Goal: Find specific page/section: Find specific page/section

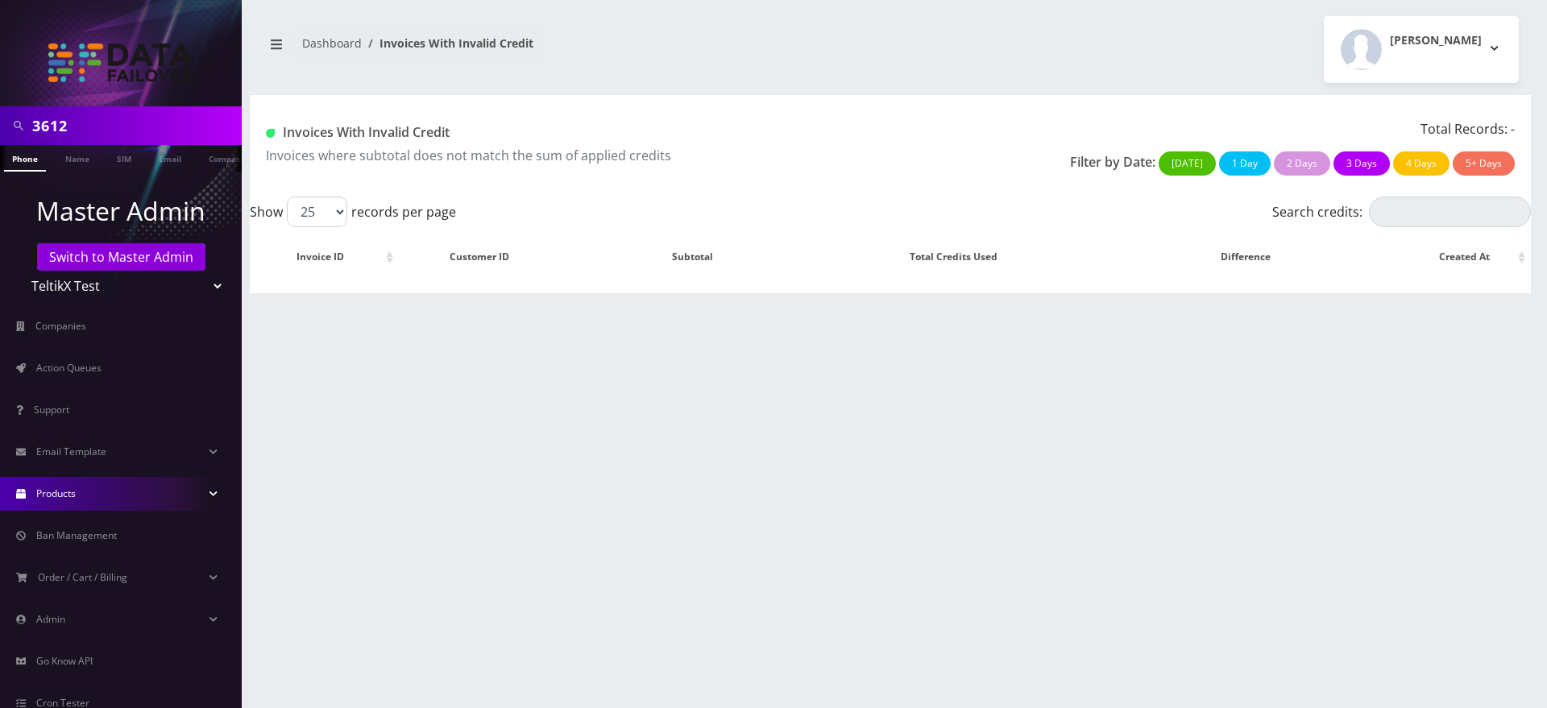
scroll to position [87, 0]
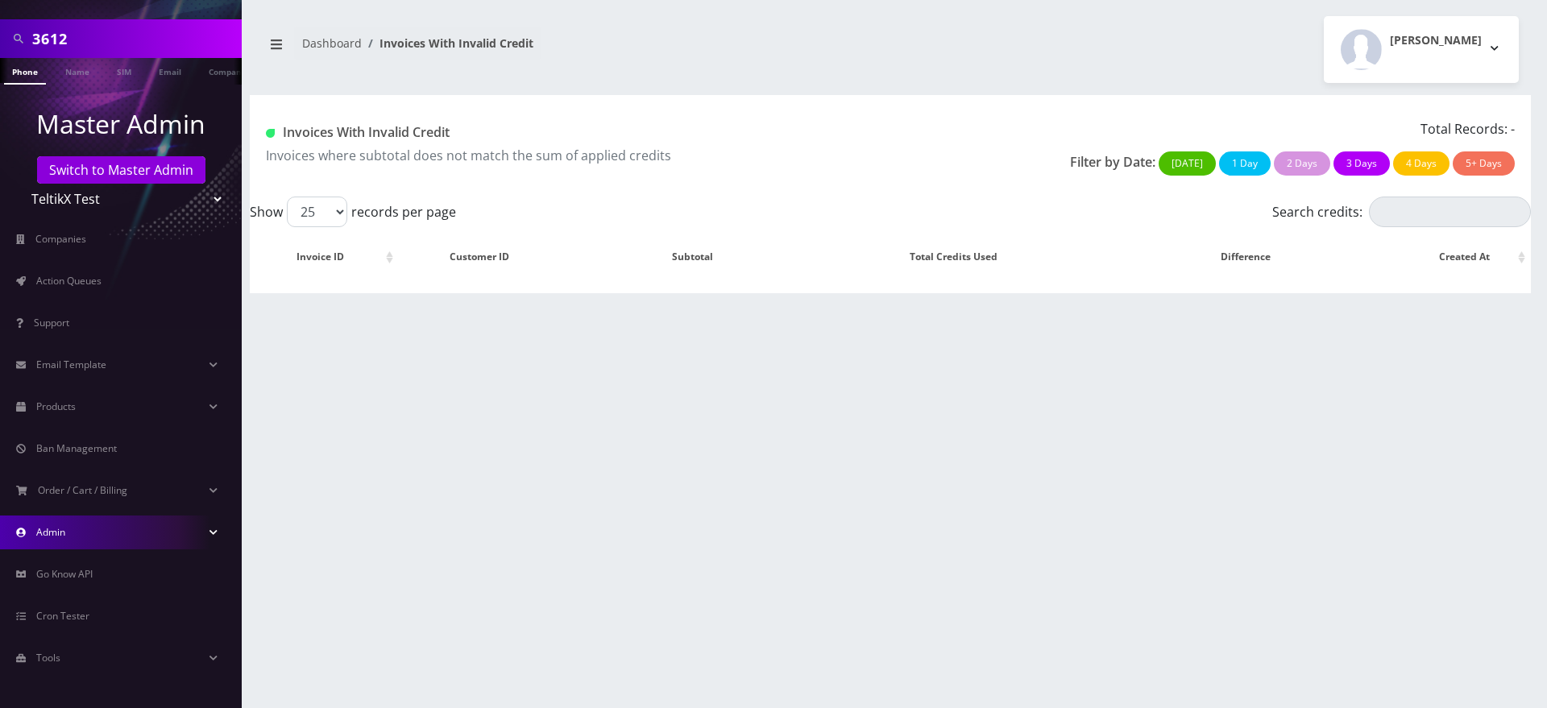
click at [90, 544] on link "Admin" at bounding box center [121, 533] width 242 height 34
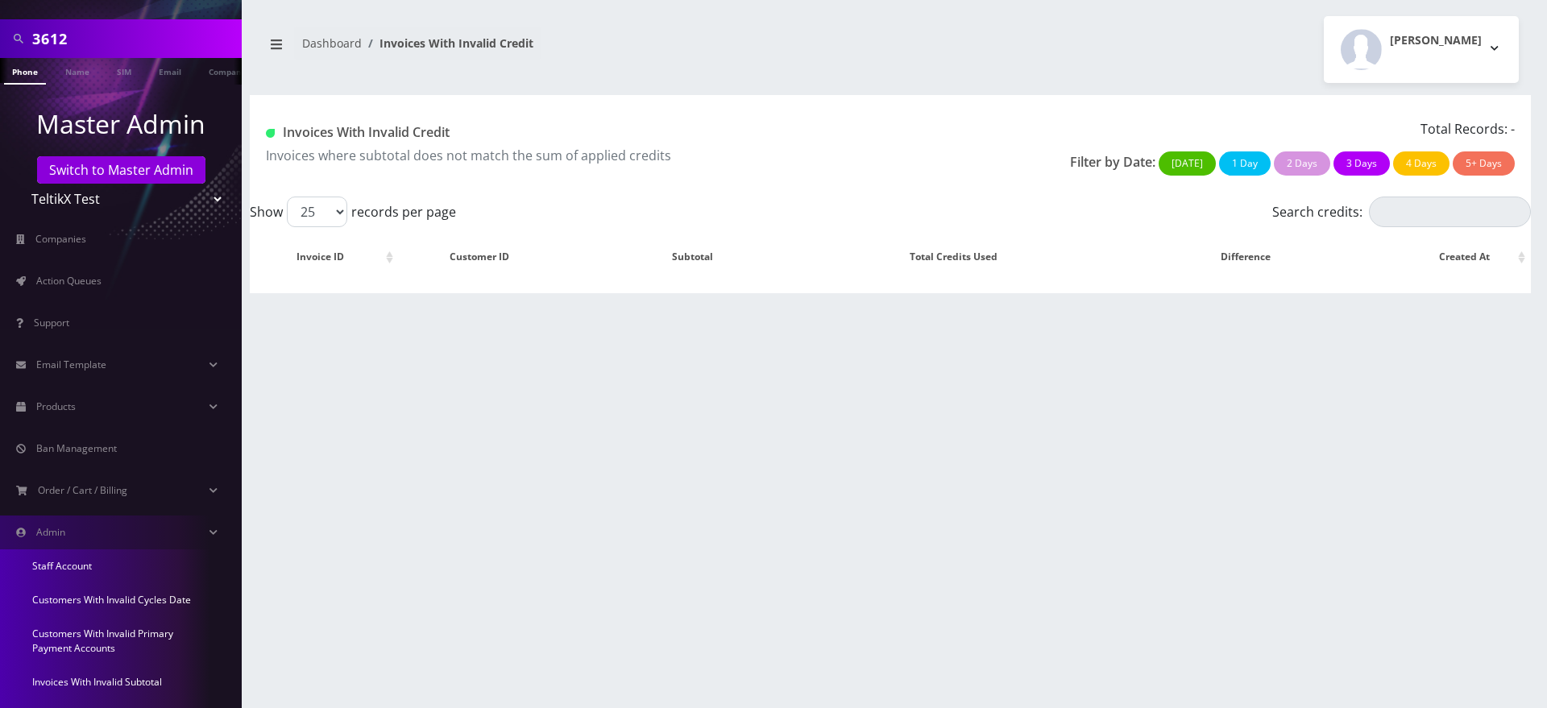
scroll to position [338, 0]
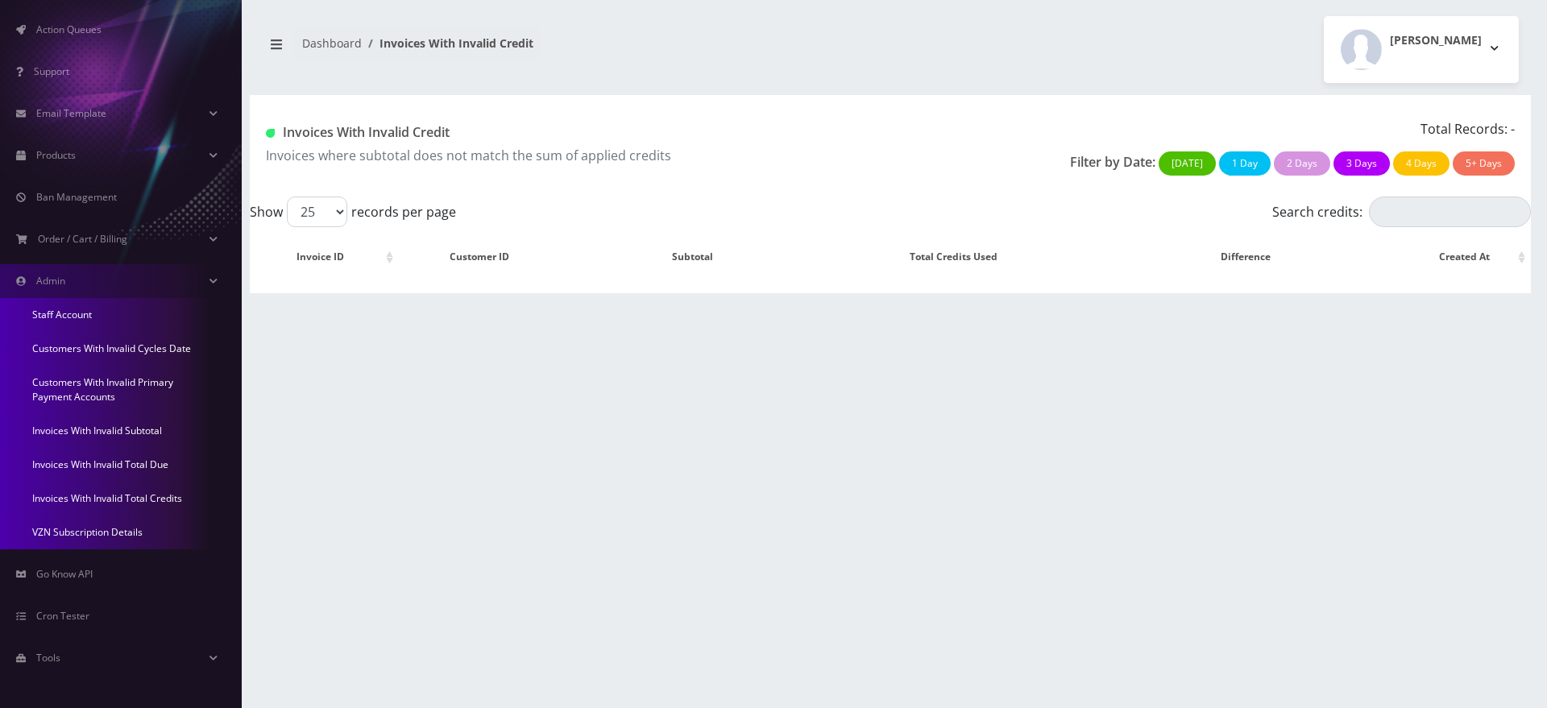
click at [61, 463] on link "Invoices With Invalid Total Due" at bounding box center [121, 465] width 242 height 34
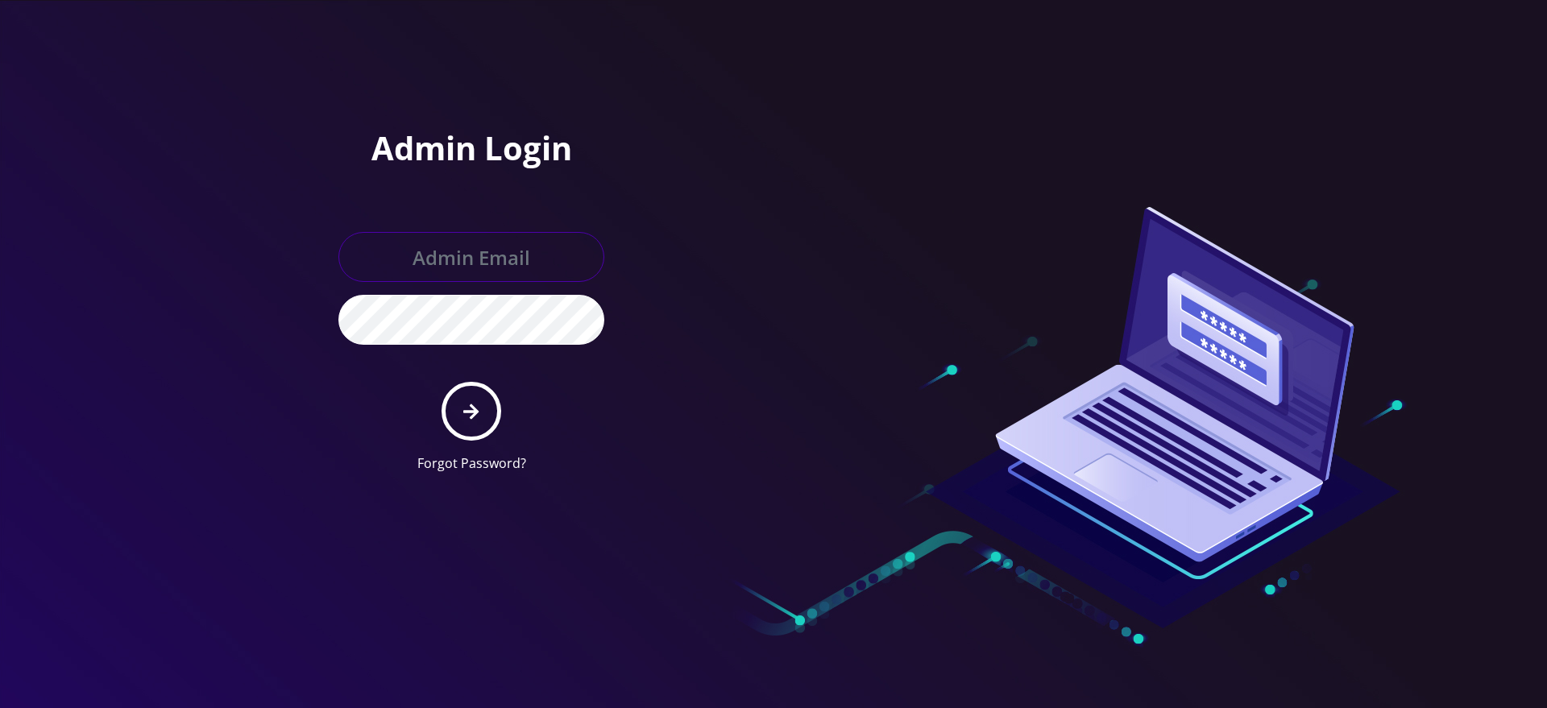
type input "gulraiz@gmail.com"
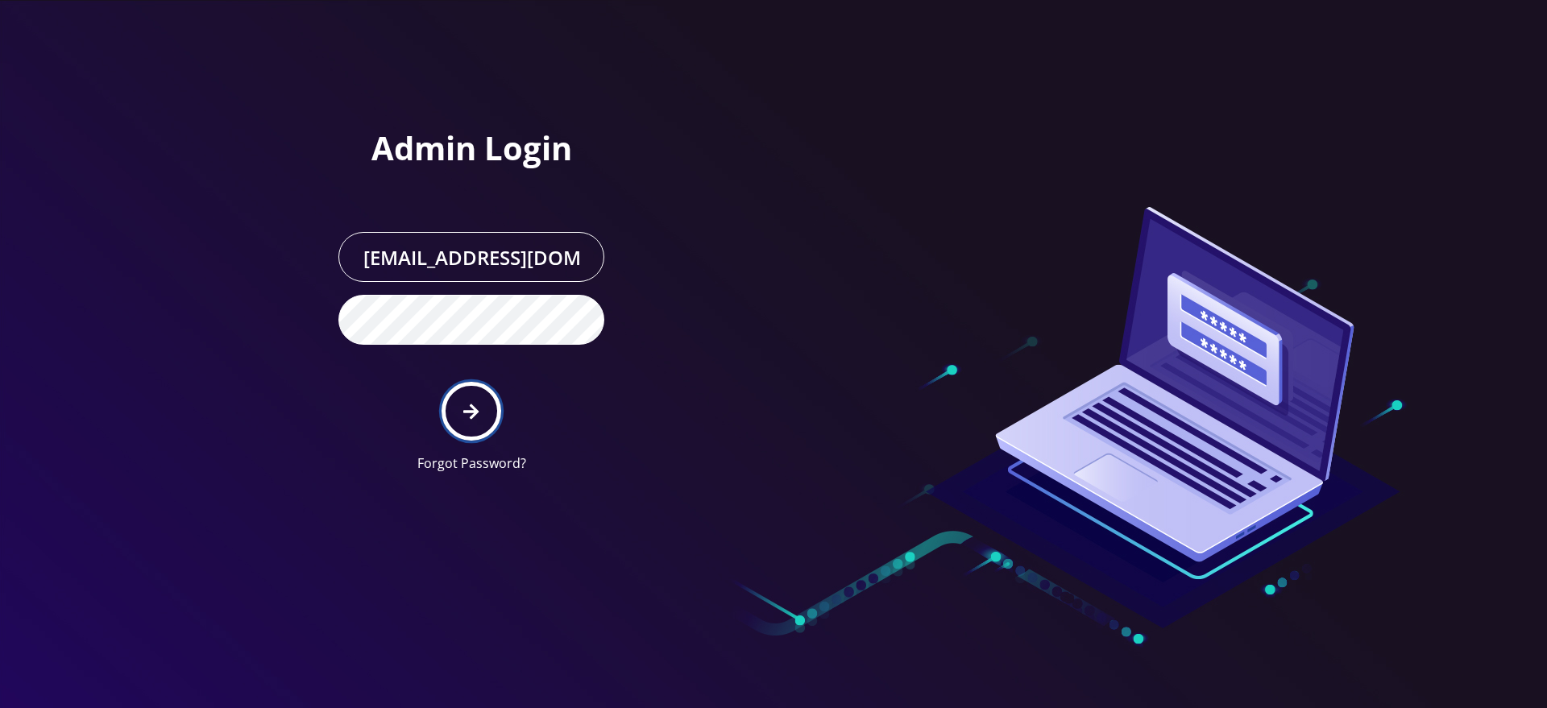
click at [484, 413] on button "submit" at bounding box center [471, 411] width 59 height 59
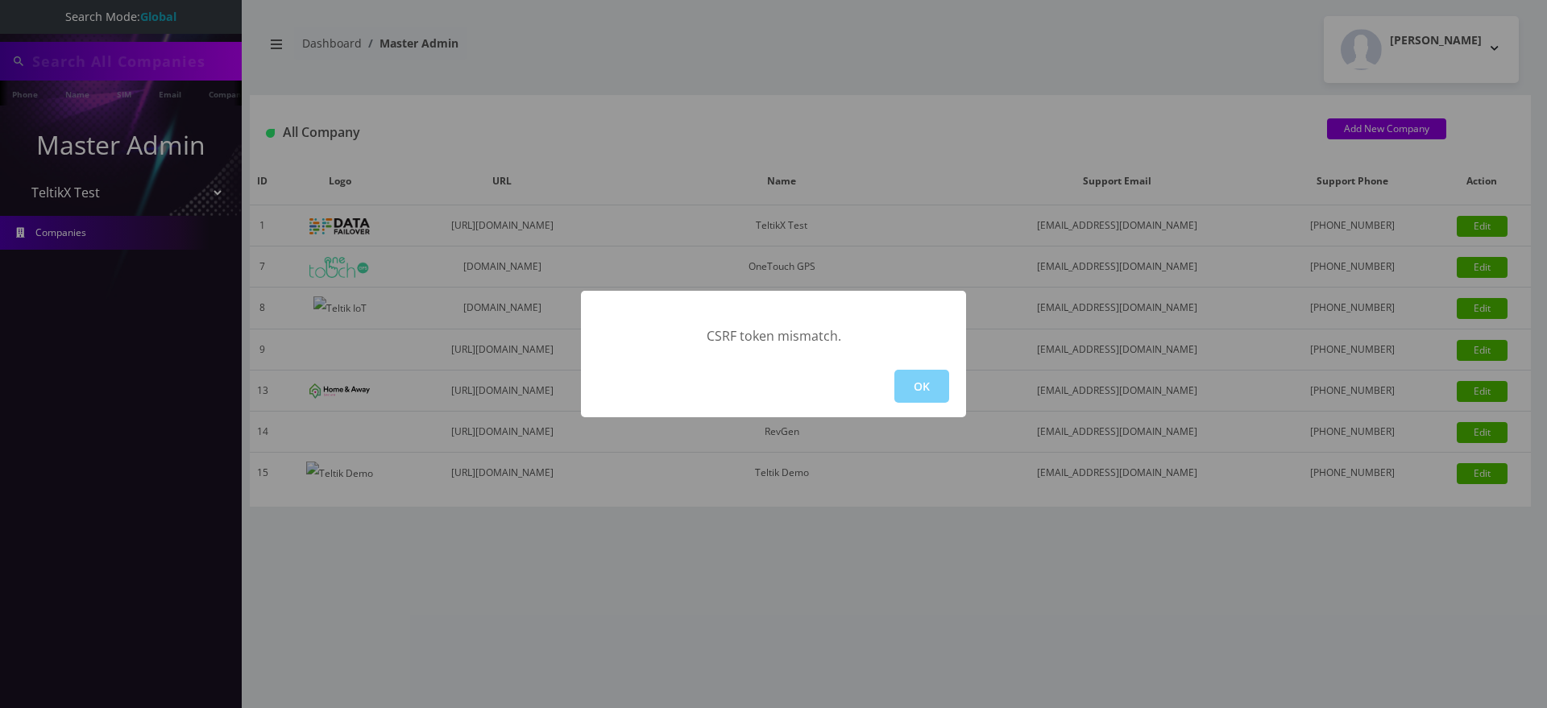
select select "1"
click at [937, 388] on button "OK" at bounding box center [922, 386] width 55 height 33
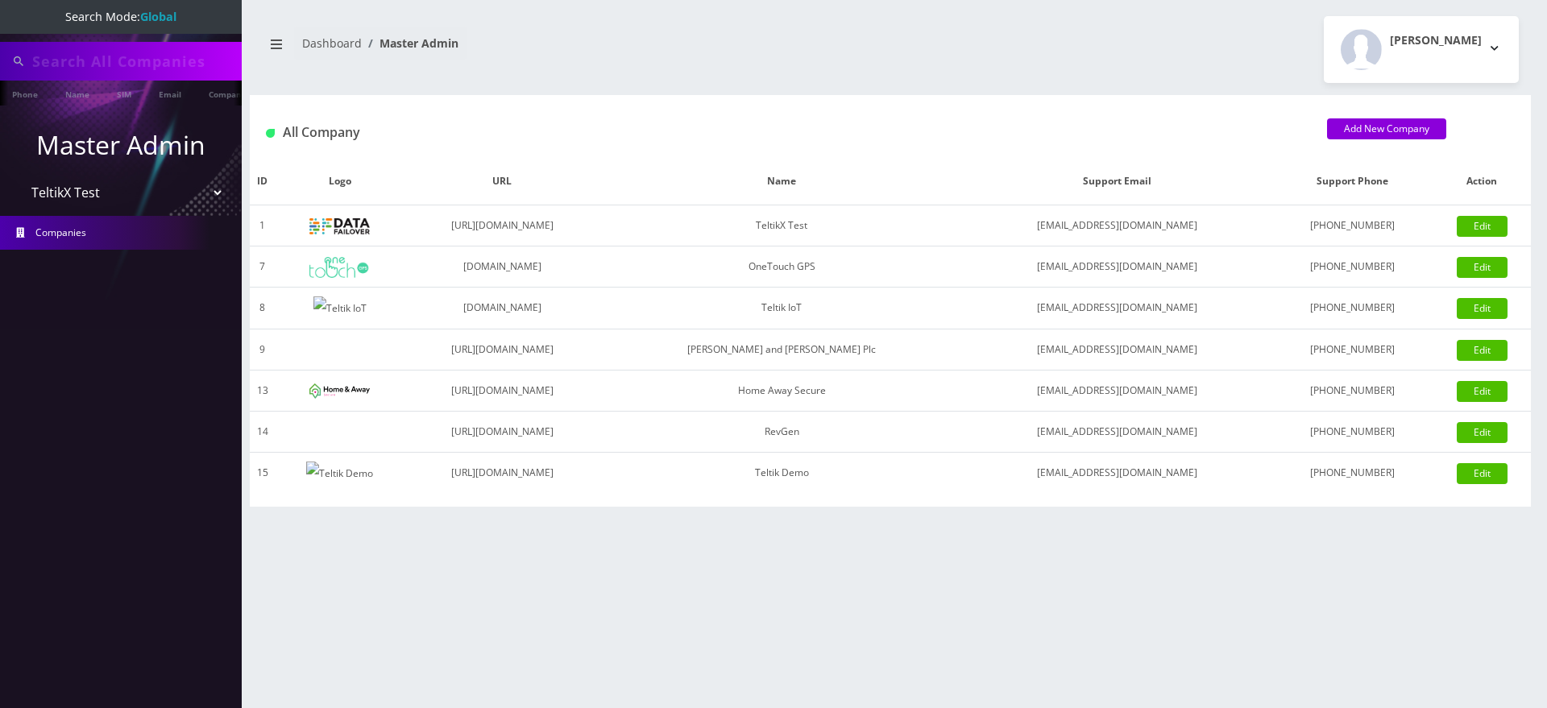
type input "3612"
select select "7"
click at [19, 179] on select "Please select a Company TeltikX Test OneTouch GPS Teltik IoT Hale and Serrano P…" at bounding box center [121, 194] width 205 height 31
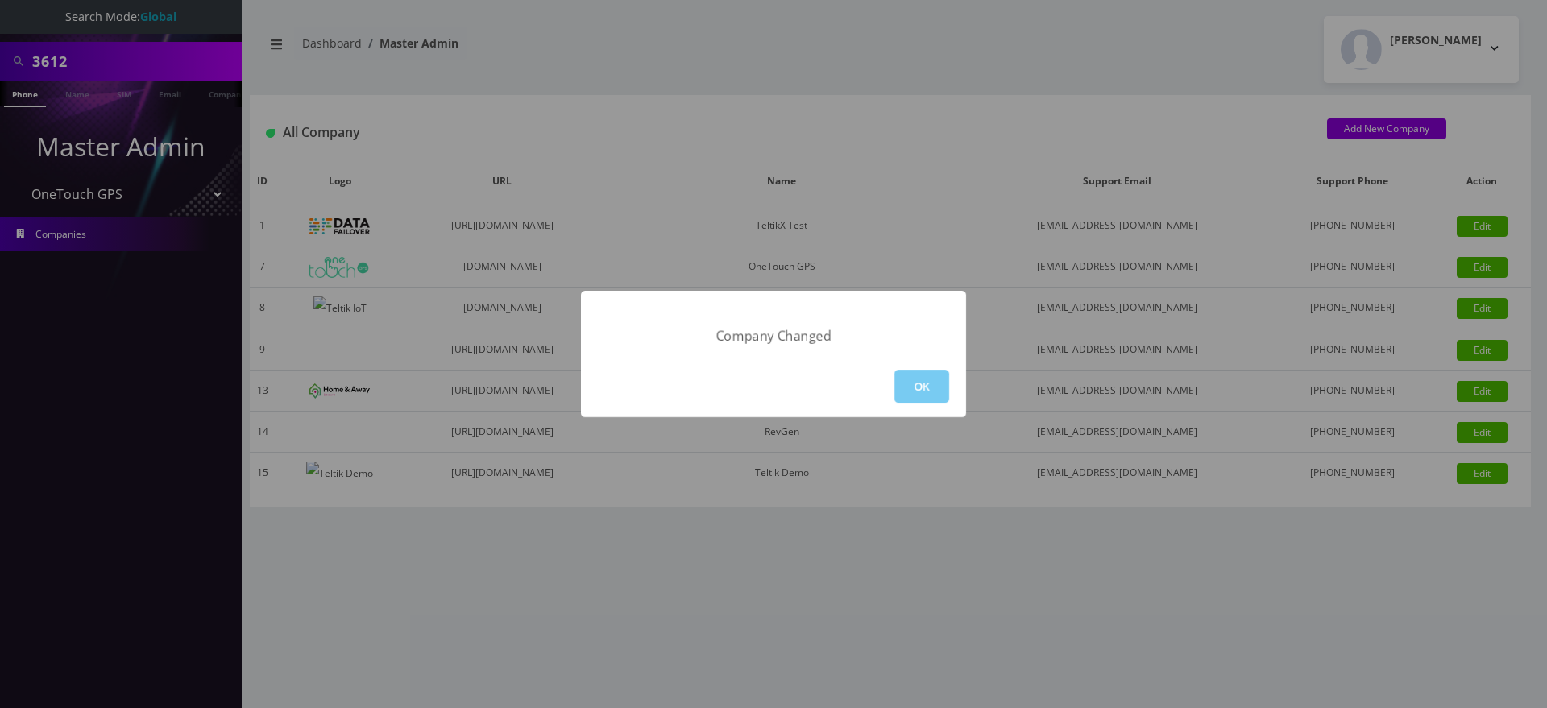
click at [922, 389] on button "OK" at bounding box center [922, 386] width 55 height 33
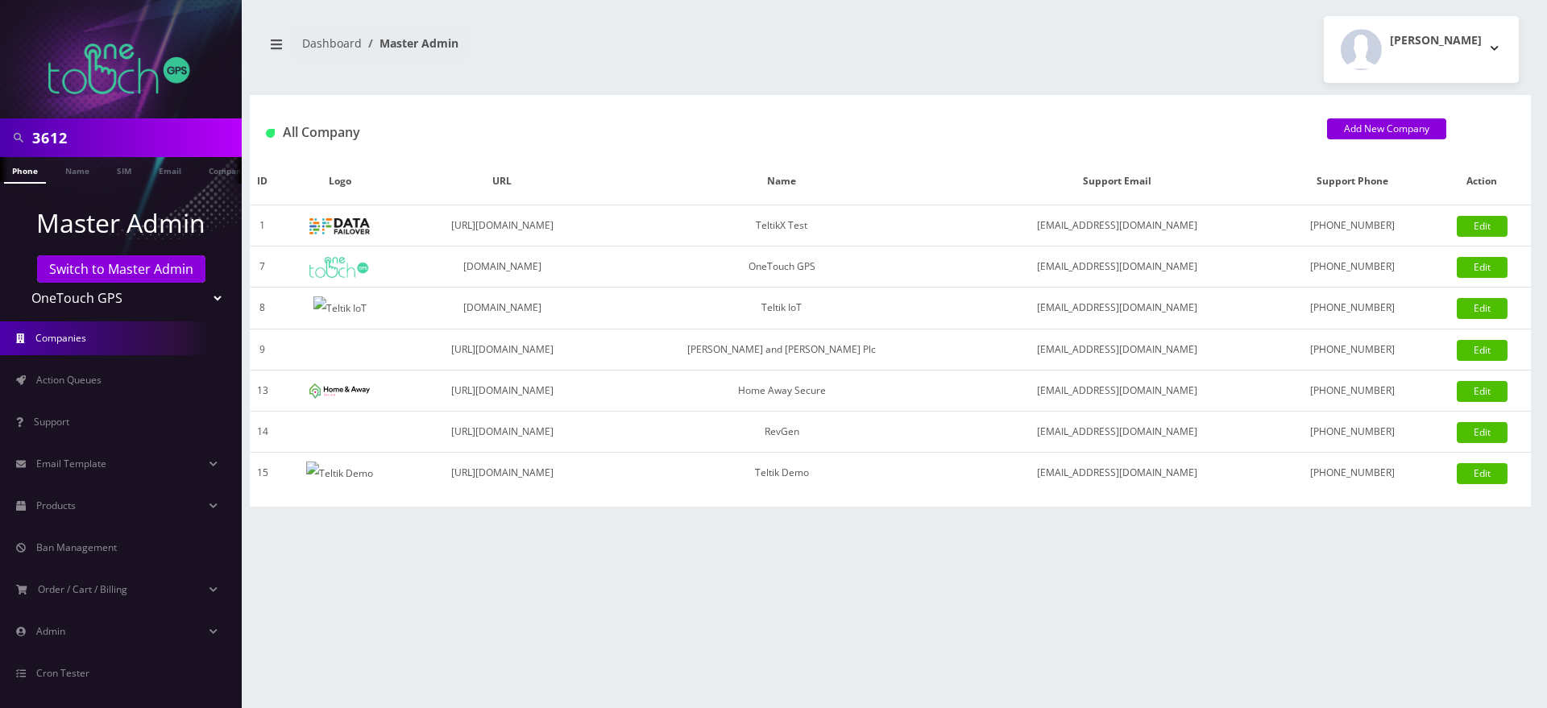
scroll to position [57, 0]
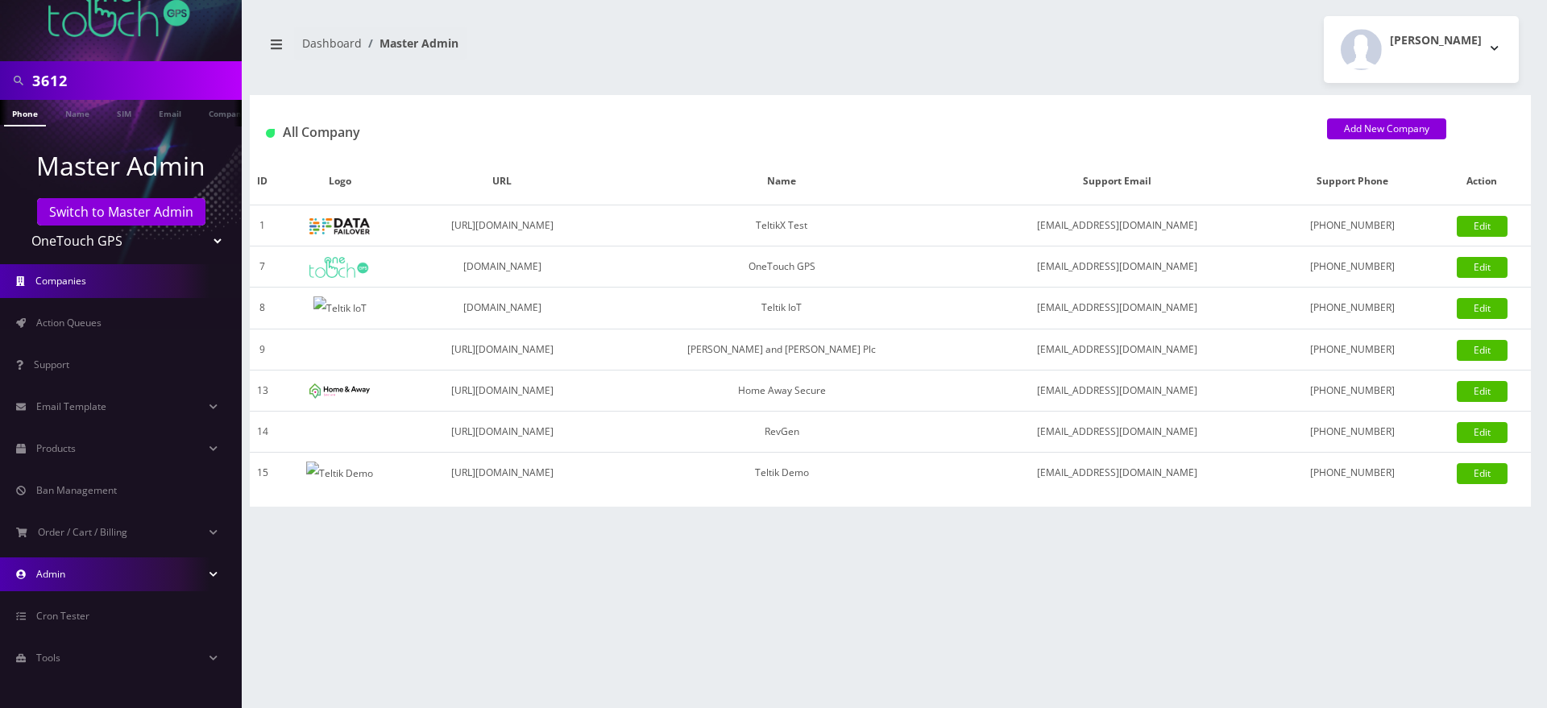
click at [104, 575] on link "Admin" at bounding box center [121, 575] width 242 height 34
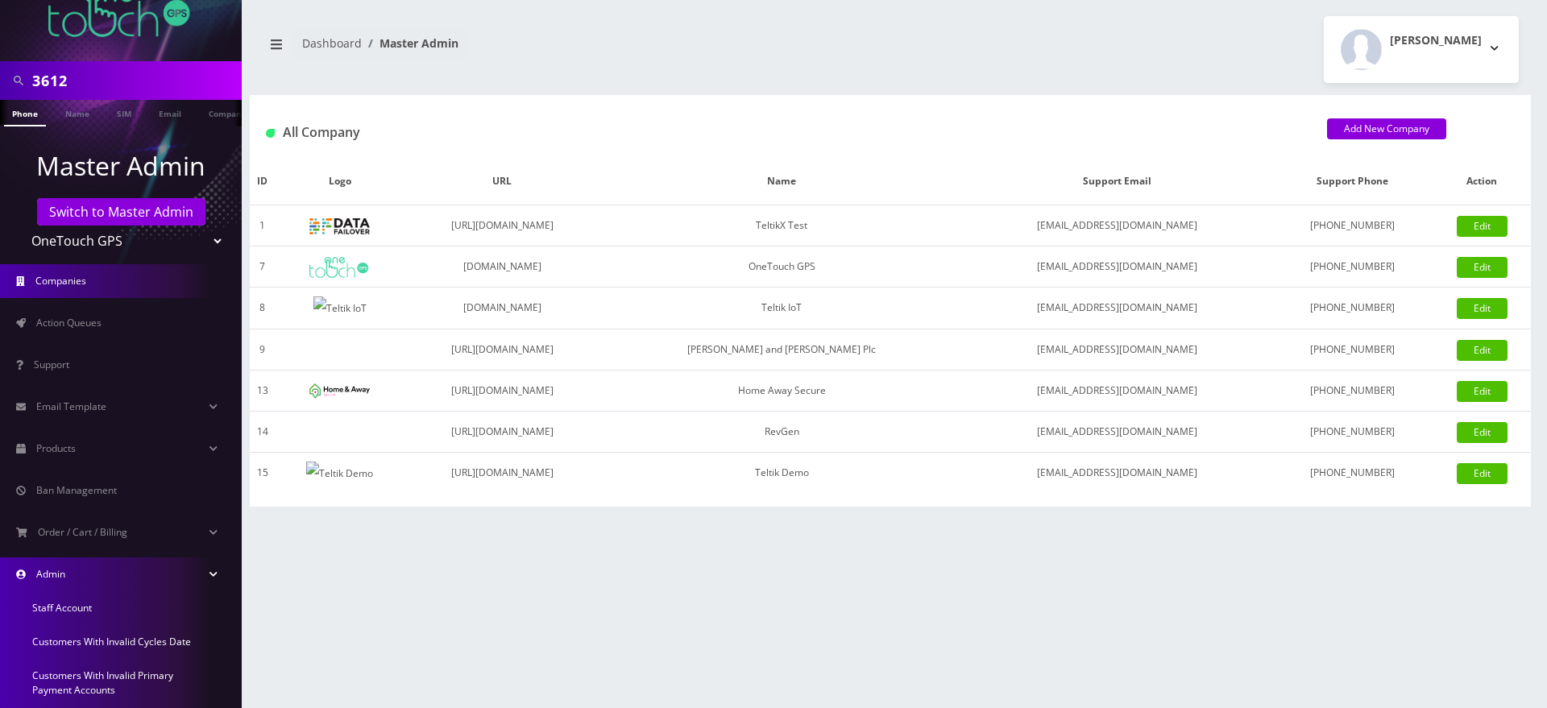
scroll to position [342, 0]
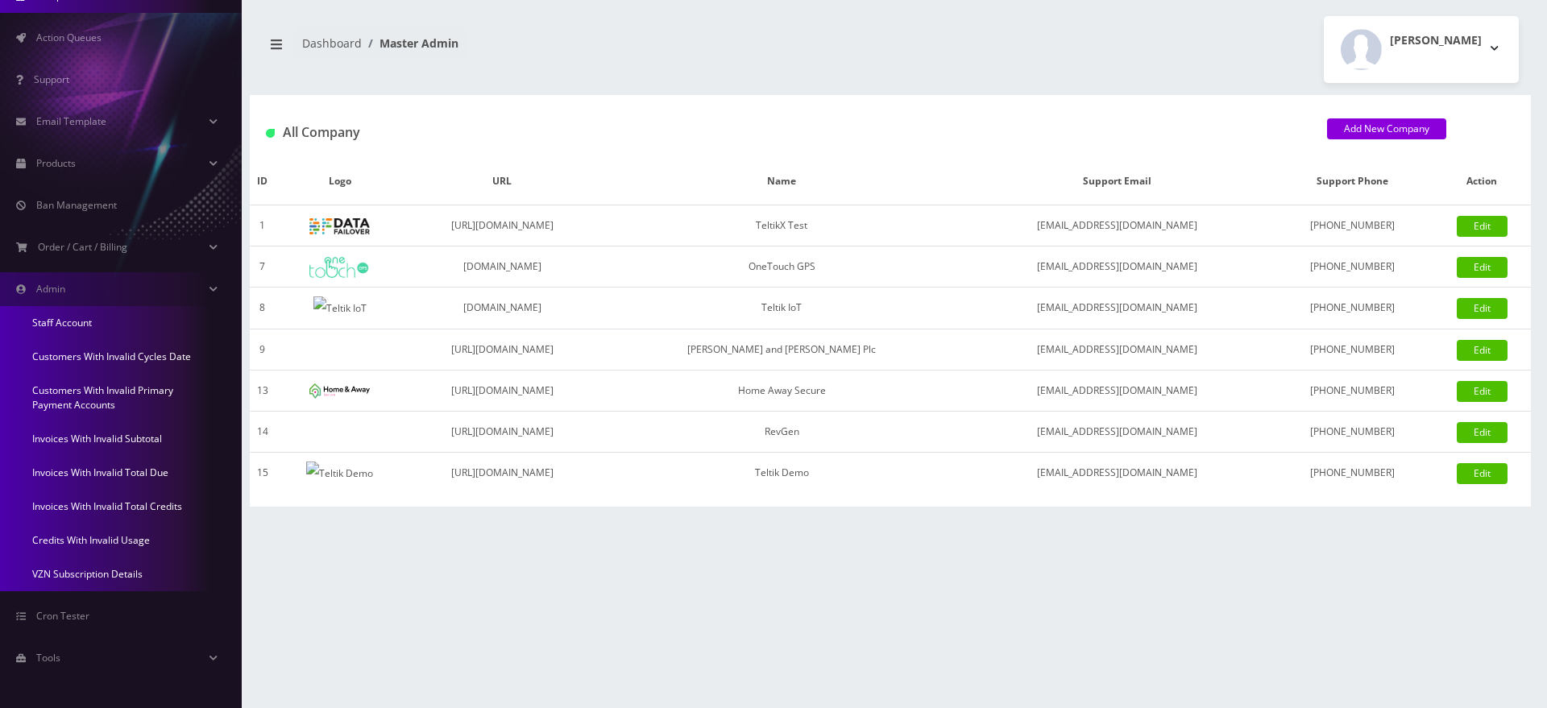
click at [97, 532] on link "Credits With Invalid Usage" at bounding box center [121, 541] width 242 height 34
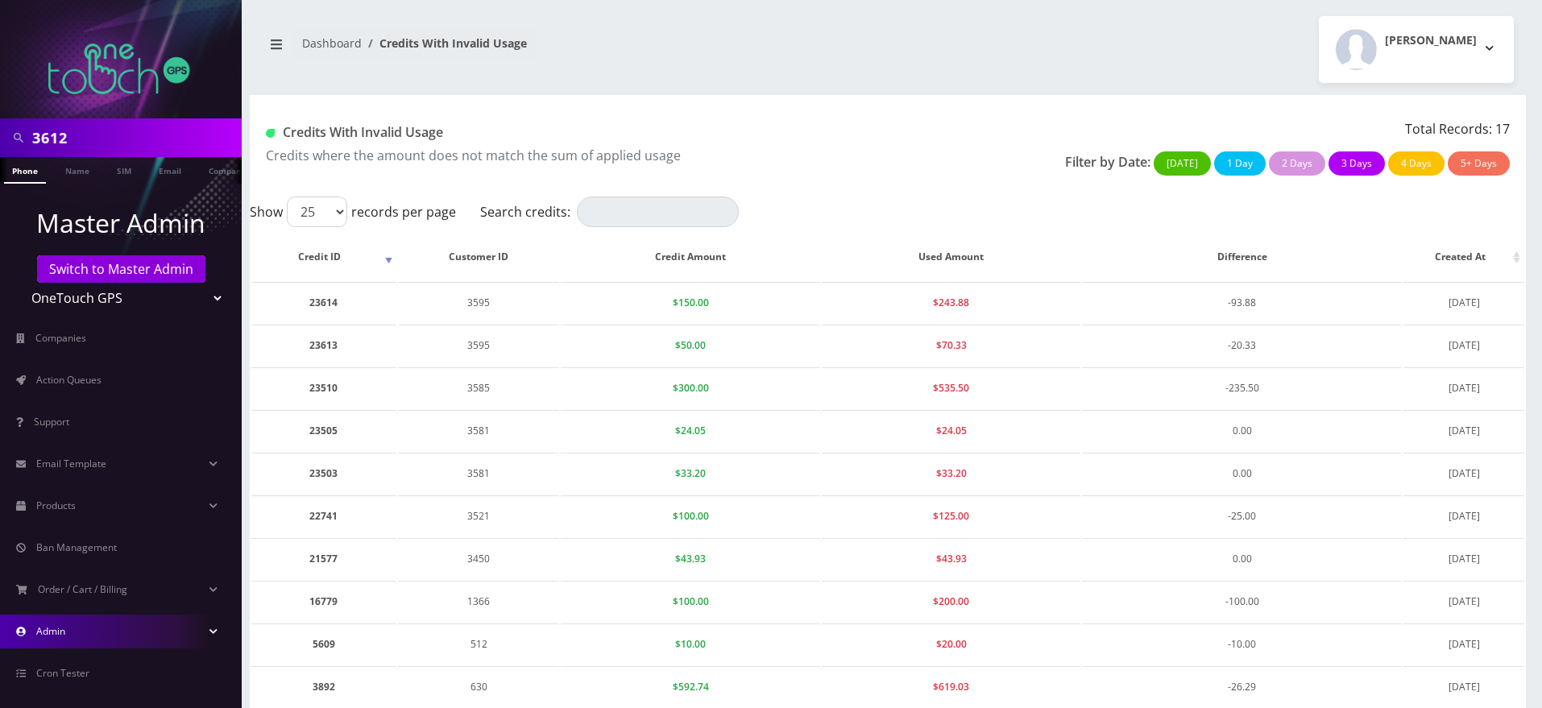
click at [82, 632] on link "Admin" at bounding box center [121, 632] width 242 height 34
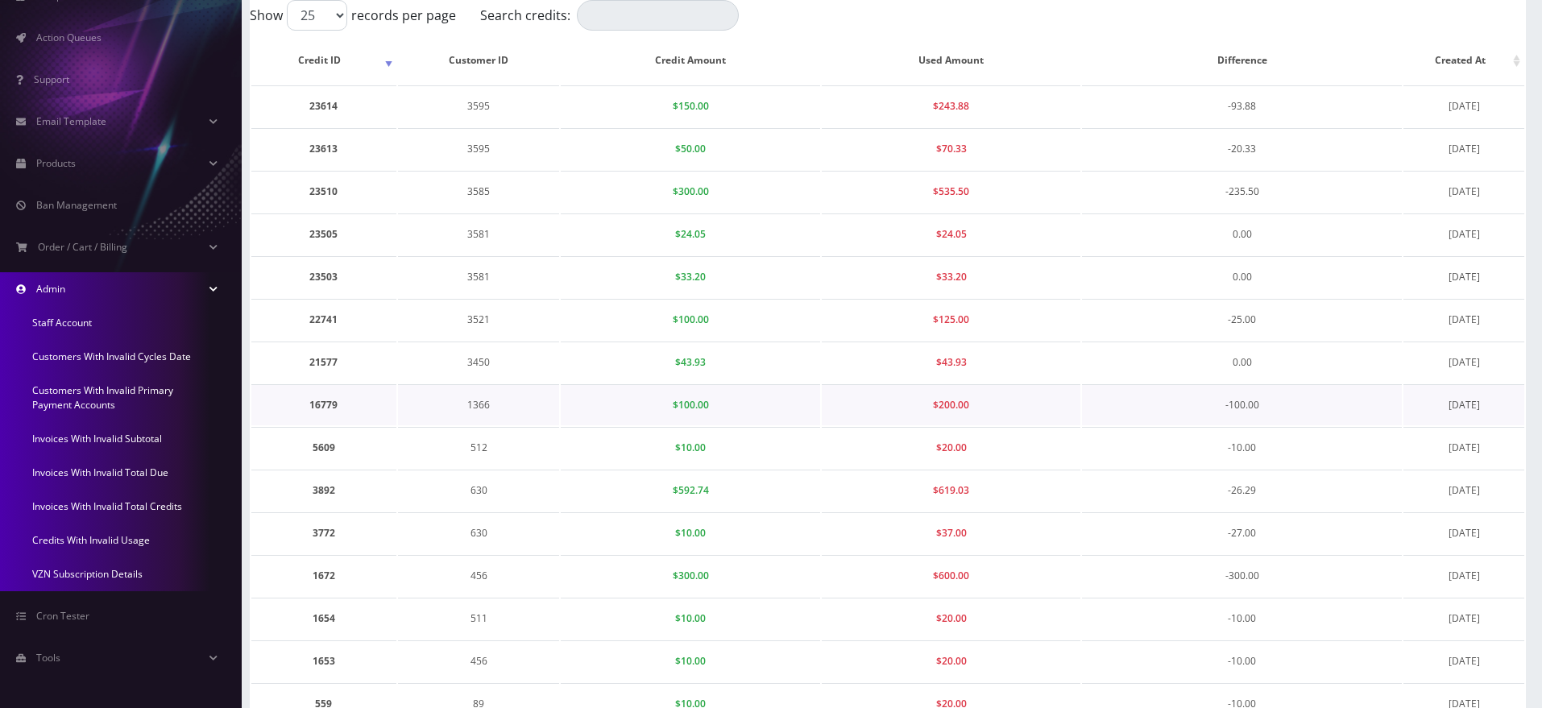
scroll to position [180, 0]
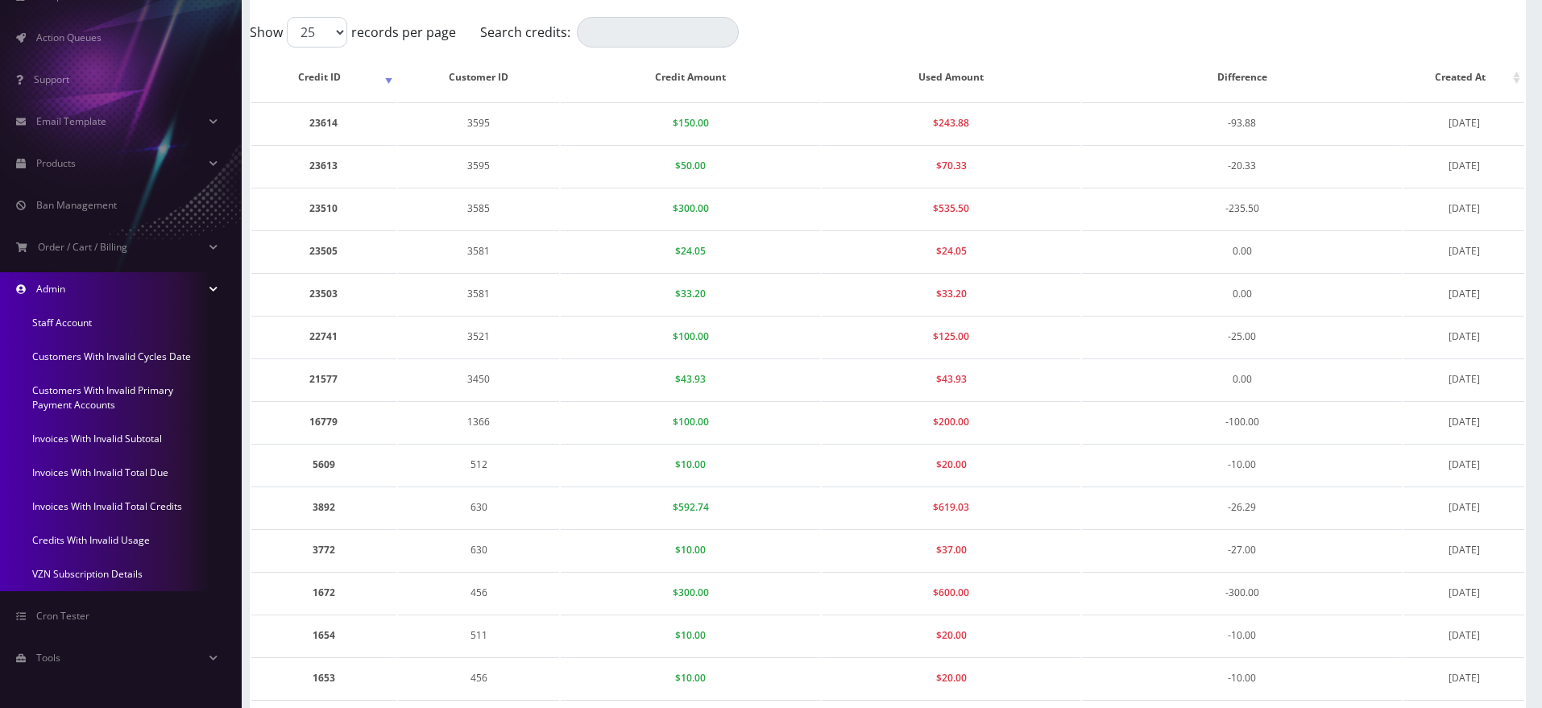
click at [89, 504] on link "Invoices With Invalid Total Credits" at bounding box center [121, 507] width 242 height 34
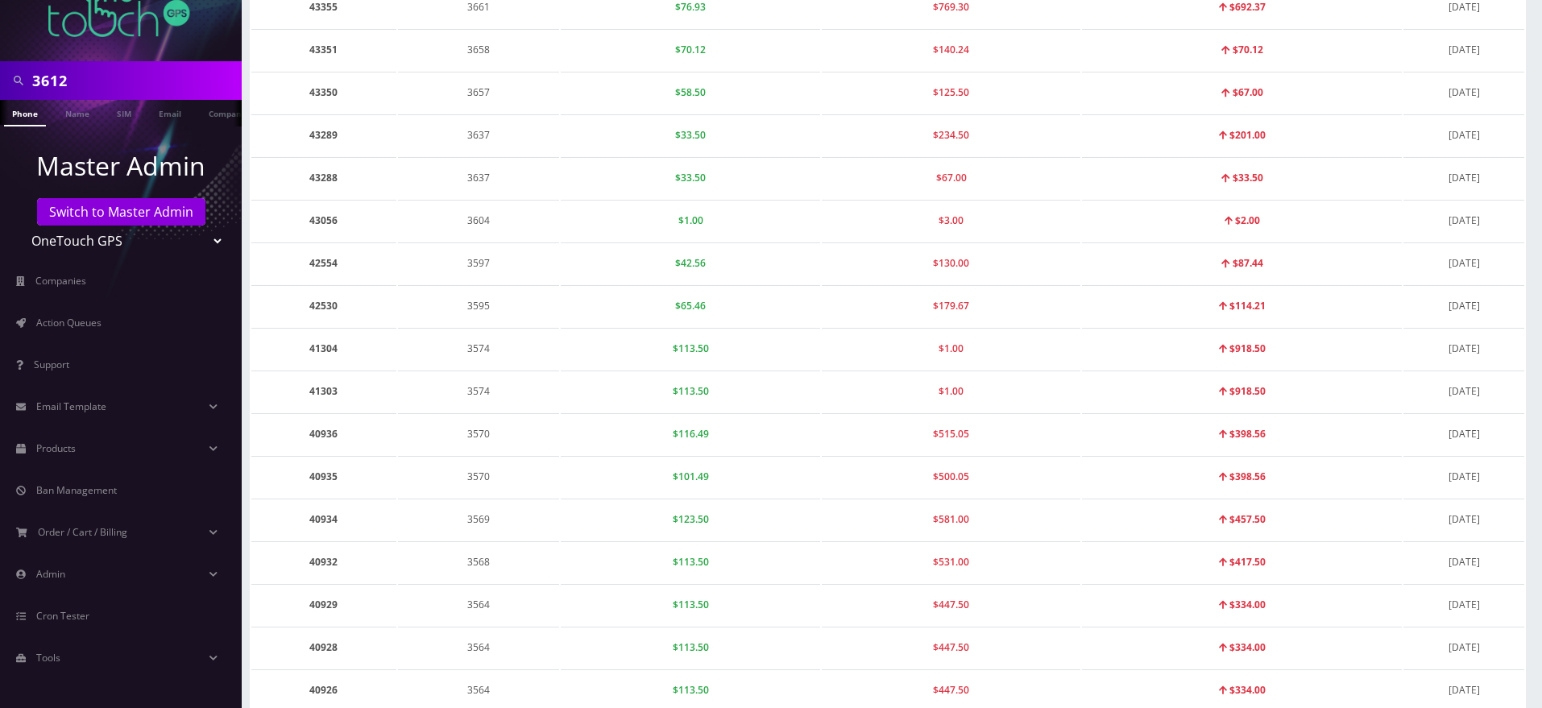
scroll to position [321, 0]
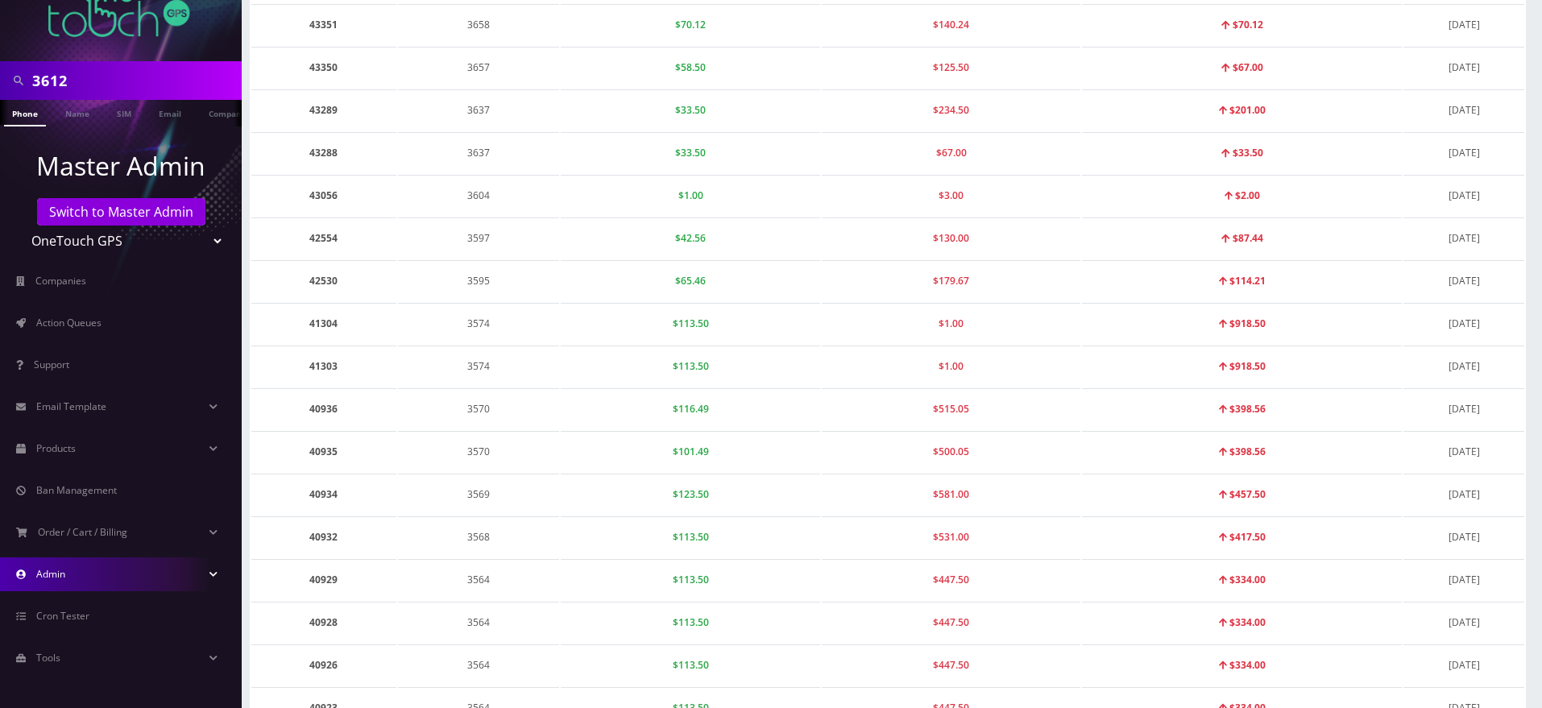
click at [110, 570] on link "Admin" at bounding box center [121, 575] width 242 height 34
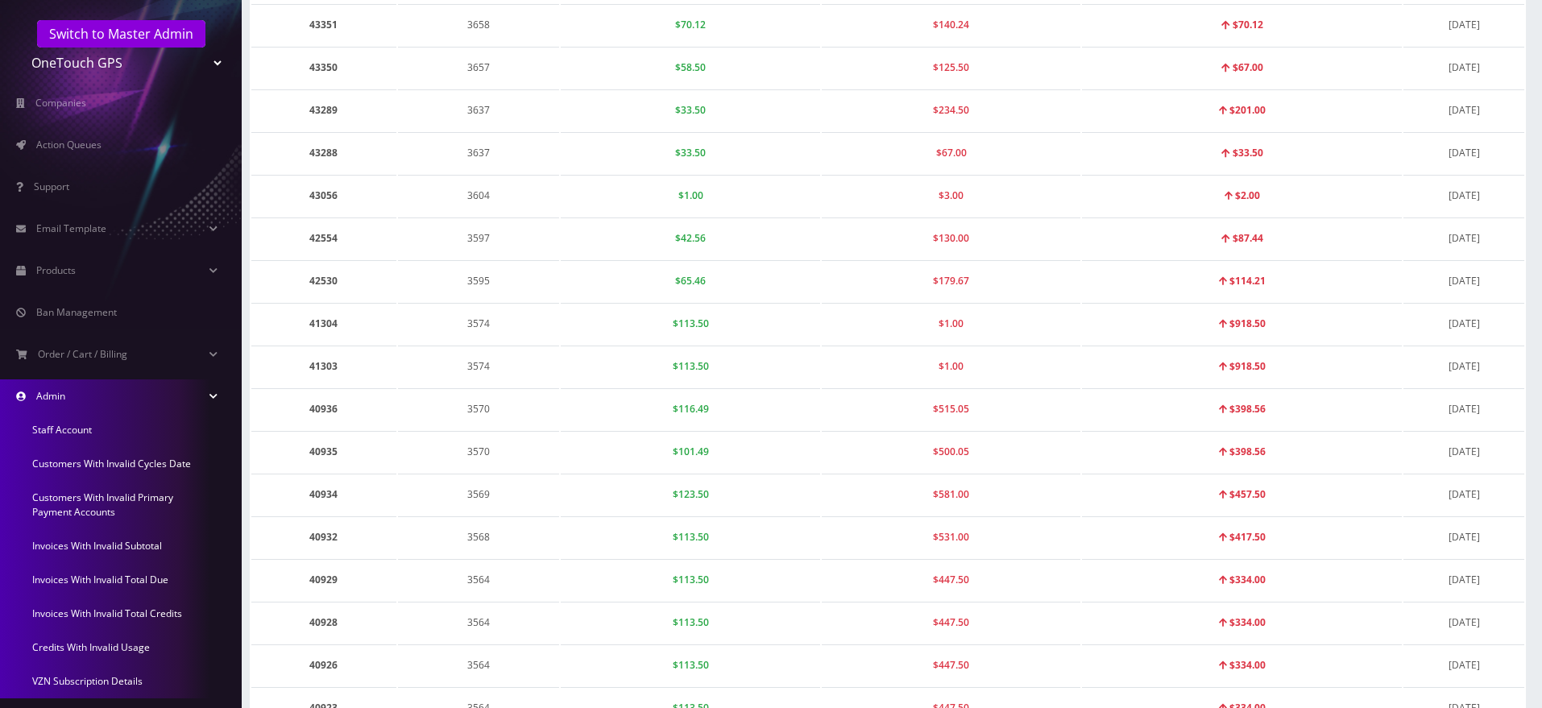
scroll to position [342, 0]
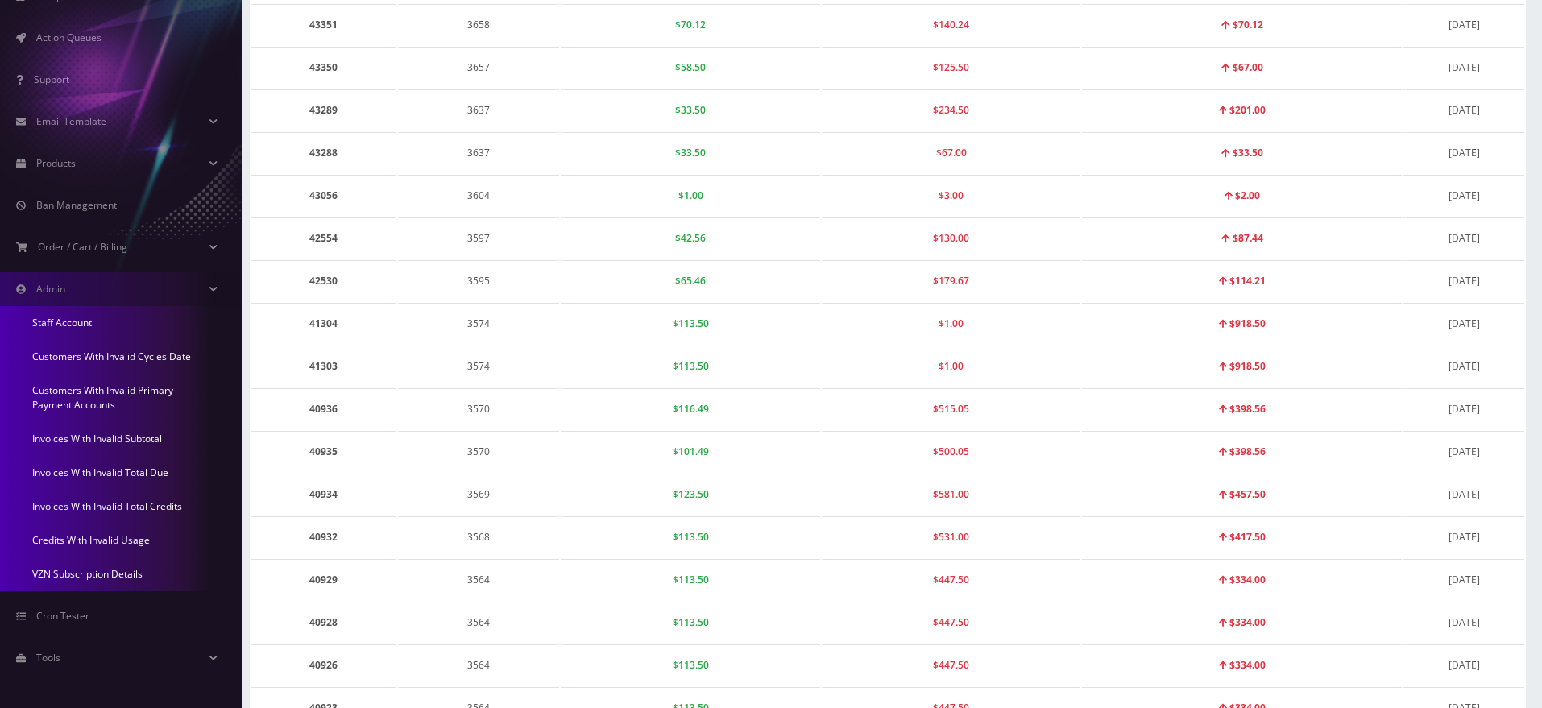
click at [96, 532] on link "Credits With Invalid Usage" at bounding box center [121, 541] width 242 height 34
